Goal: Answer question/provide support: Share knowledge or assist other users

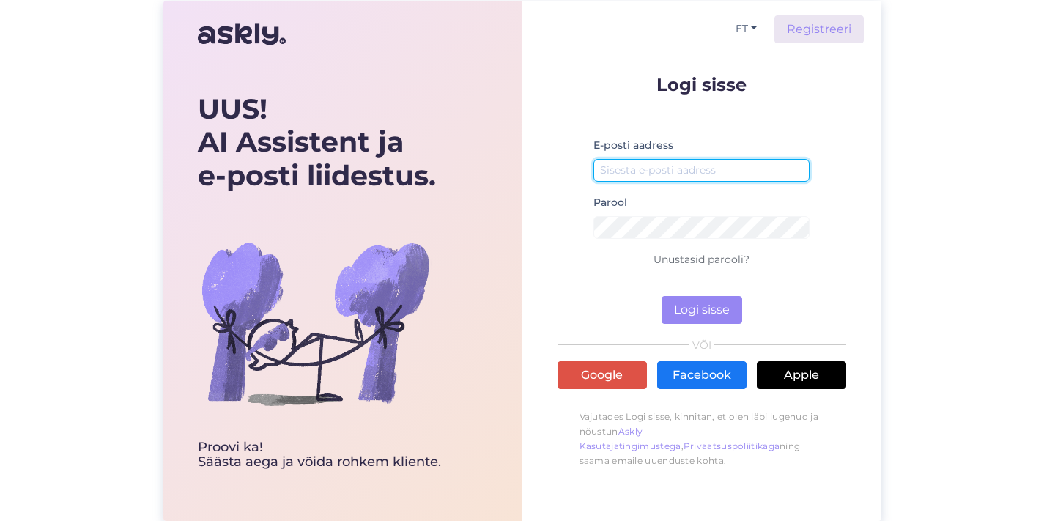
type input "[PERSON_NAME][EMAIL_ADDRESS][PERSON_NAME][DOMAIN_NAME]"
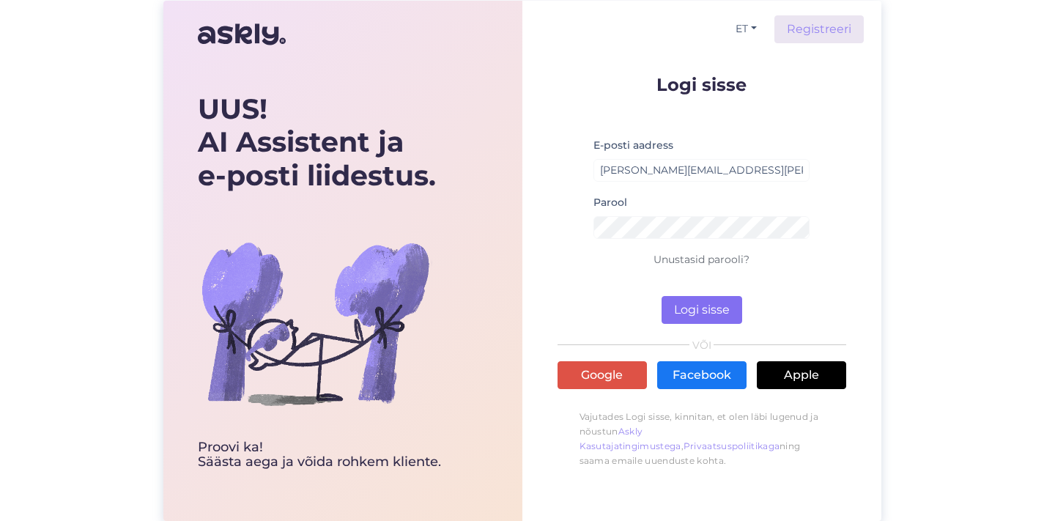
click at [714, 311] on button "Logi sisse" at bounding box center [701, 310] width 81 height 28
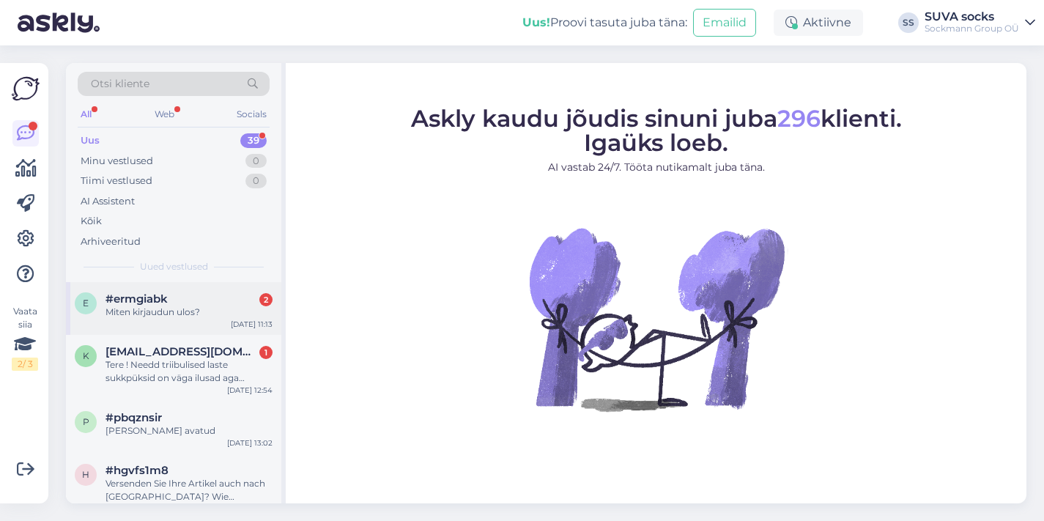
click at [185, 306] on div "Miten kirjaudun ulos?" at bounding box center [188, 311] width 167 height 13
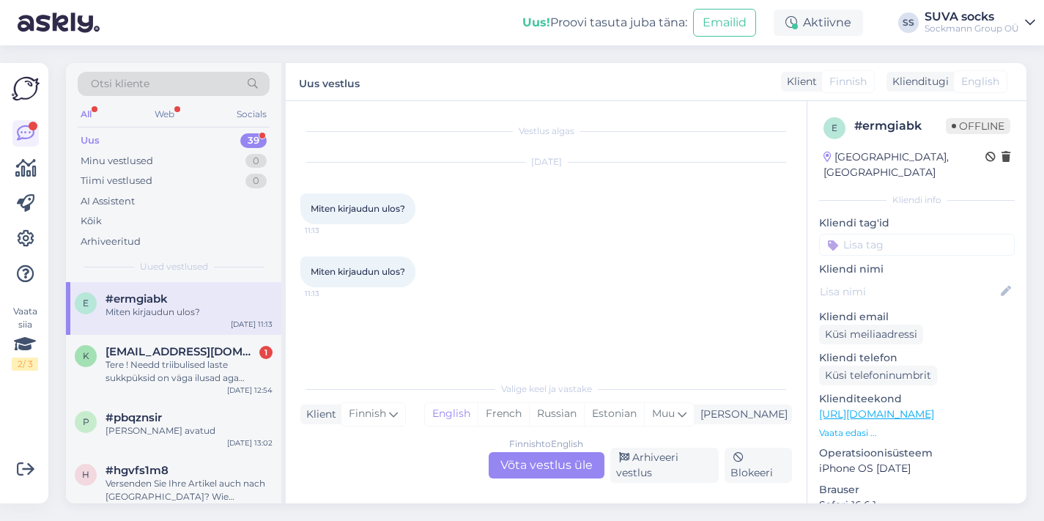
click at [539, 467] on div "Finnish to English Võta vestlus üle" at bounding box center [547, 465] width 116 height 26
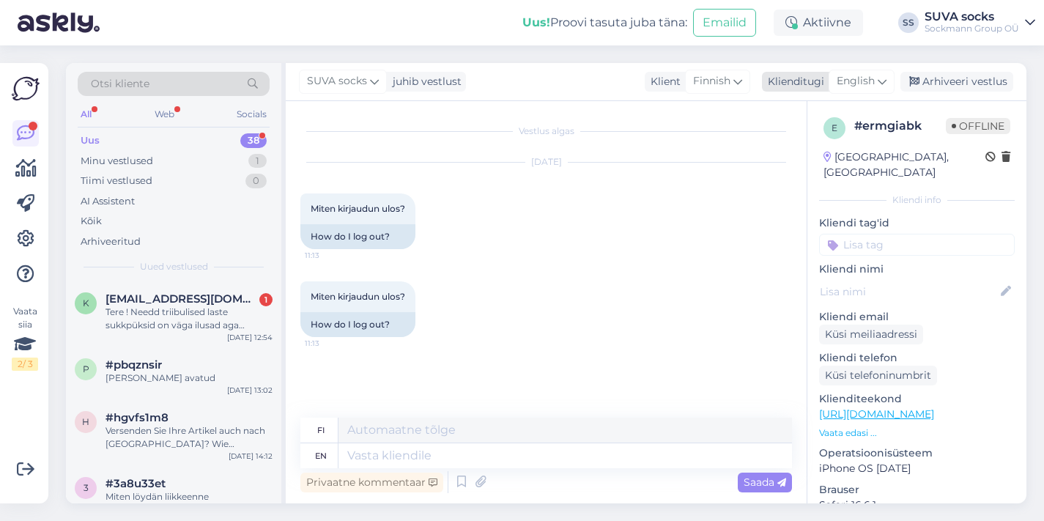
click at [869, 81] on span "English" at bounding box center [856, 81] width 38 height 16
type input "English"
click at [382, 449] on textarea at bounding box center [564, 455] width 453 height 25
type textarea "З"
type textarea "Please"
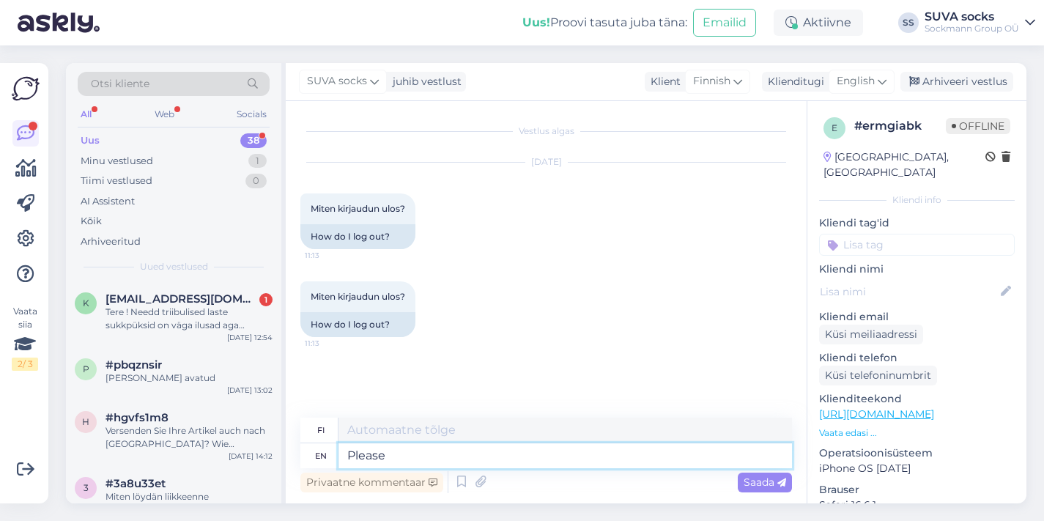
type textarea "Ole hyvä"
type textarea "Please push"
type textarea "[PERSON_NAME] hyvä [PERSON_NAME]"
type textarea "Please push the"
type textarea "[PERSON_NAME]"
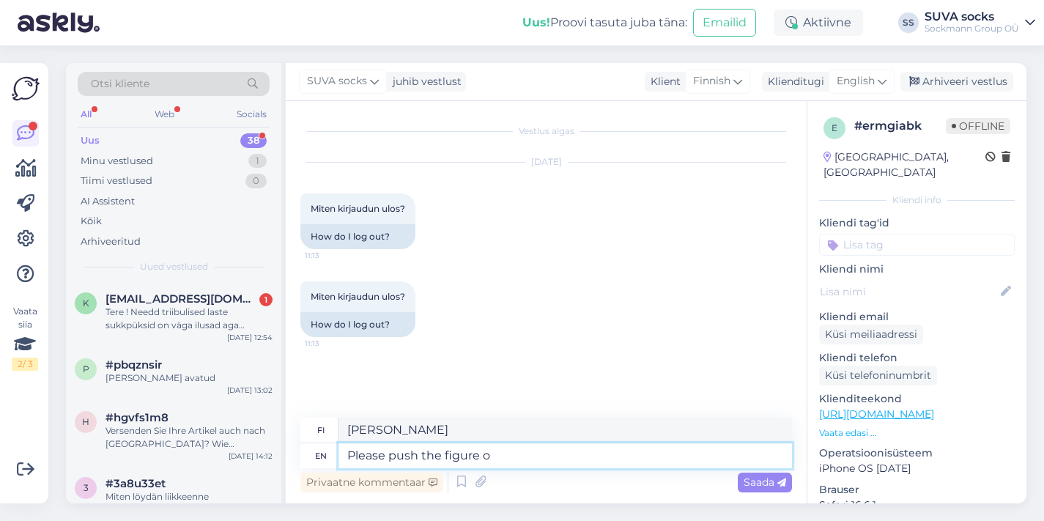
type textarea "Please push the figure of"
type textarea "[PERSON_NAME] numeroa"
type textarea "Please push the figure of the"
type textarea "[PERSON_NAME] hyvä [PERSON_NAME] lukua"
type textarea "Please push the figure of the"
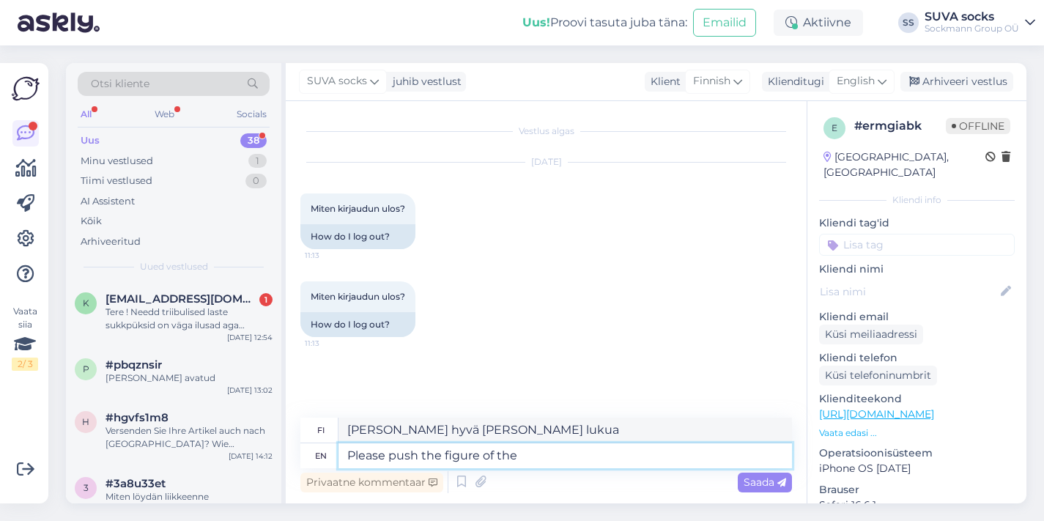
type textarea "[PERSON_NAME] numeroa"
drag, startPoint x: 347, startPoint y: 454, endPoint x: 618, endPoint y: 460, distance: 271.1
click at [618, 460] on textarea "Please push the figure of the" at bounding box center [564, 455] width 453 height 25
paste textarea "click on the person icon in the top right corner, and then a window will appear…"
type textarea "Please click on the person icon in the top right corner, and then a window will…"
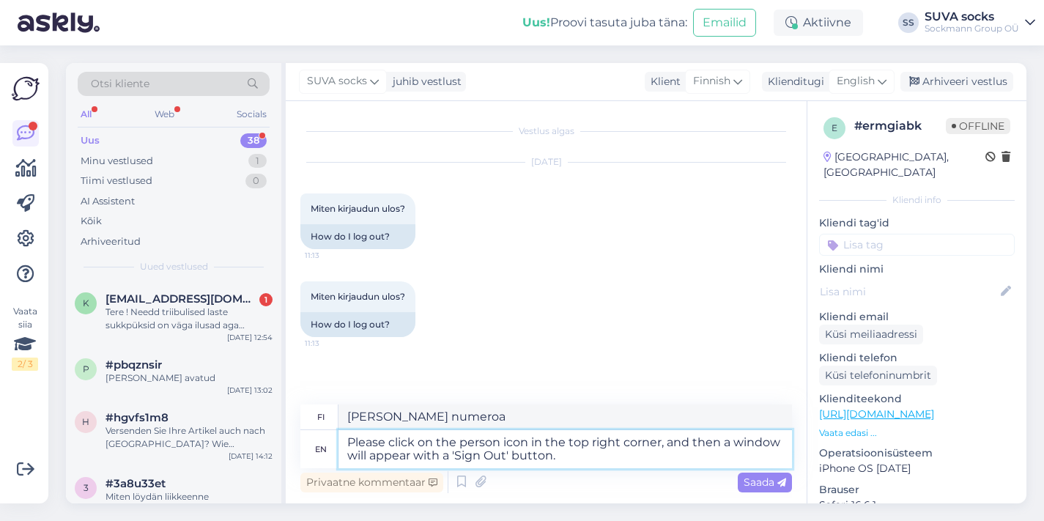
type textarea "Napsauta oikeassa yläkulmassa olevaa henkilökuvaketta, niin näkyviin tulee ikku…"
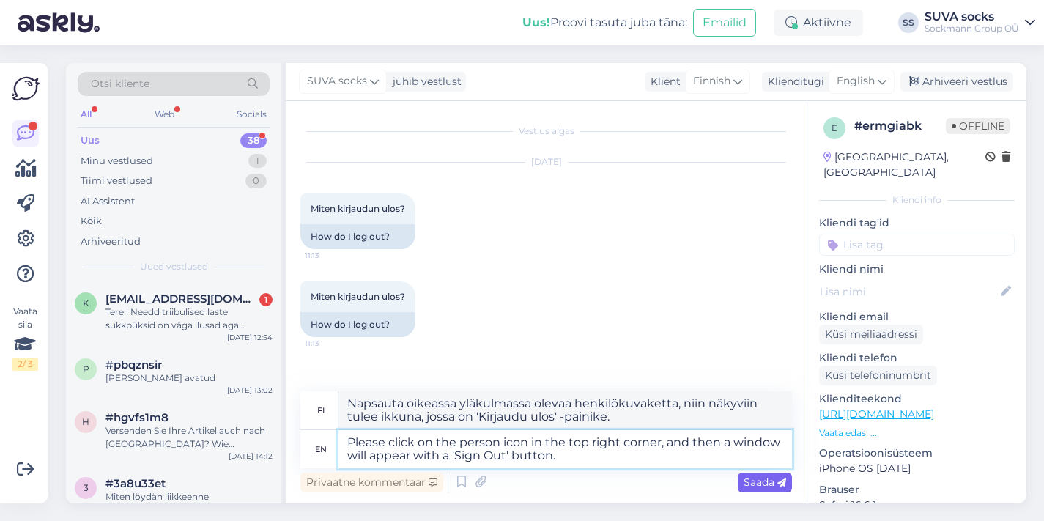
type textarea "Please click on the person icon in the top right corner, and then a window will…"
click at [778, 481] on icon at bounding box center [781, 482] width 9 height 9
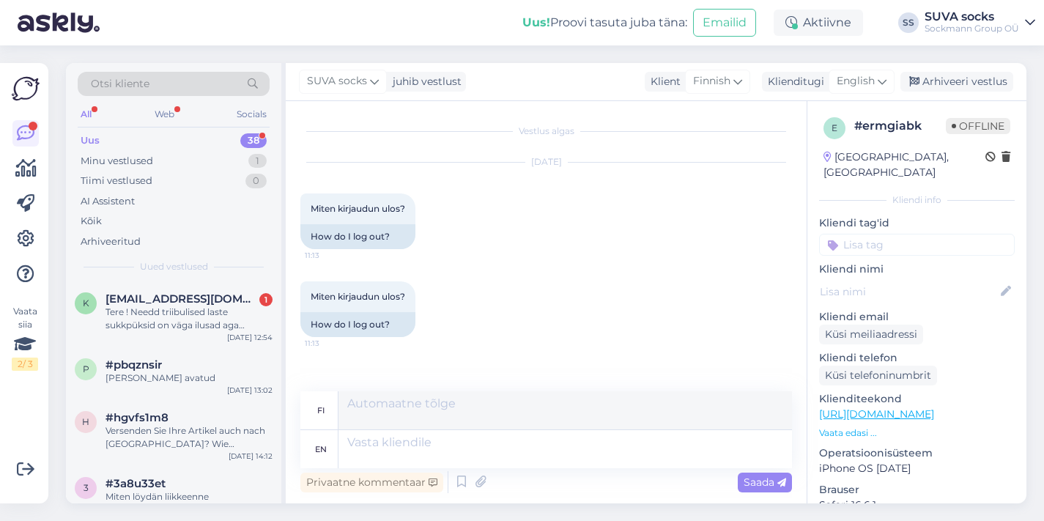
scroll to position [63, 0]
